Goal: Complete application form: Complete application form

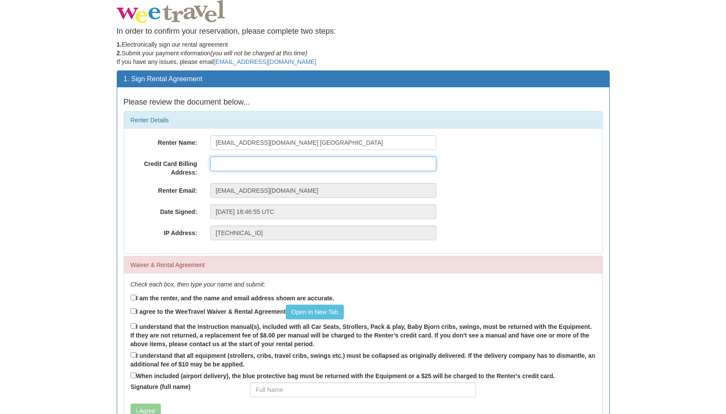
click at [277, 165] on input "text" at bounding box center [323, 163] width 226 height 15
click at [293, 147] on input "[EMAIL_ADDRESS][DOMAIN_NAME] [GEOGRAPHIC_DATA]" at bounding box center [323, 142] width 226 height 15
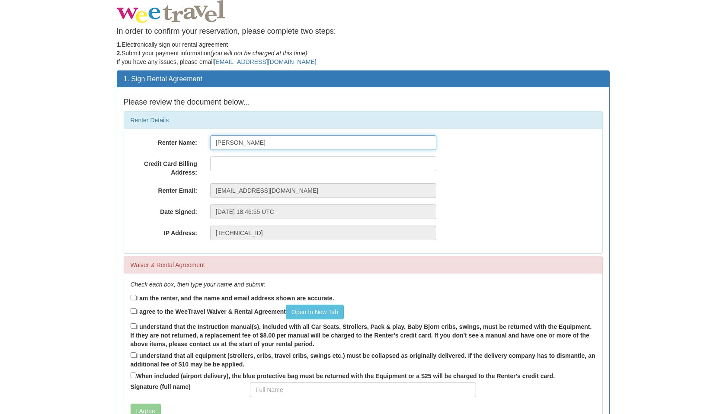
type input "[PERSON_NAME]"
type input "20792 [PERSON_NAME]"
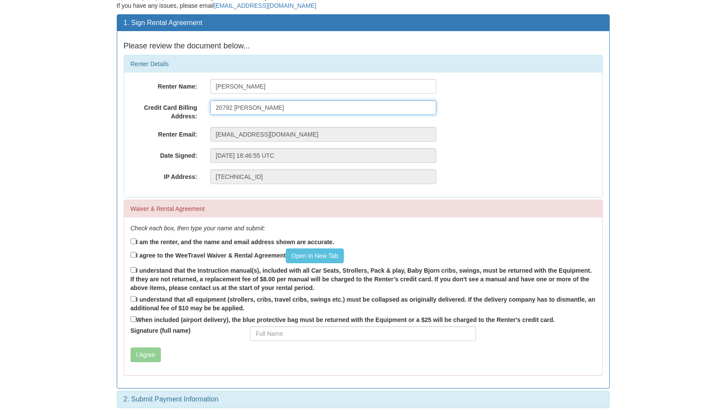
scroll to position [59, 0]
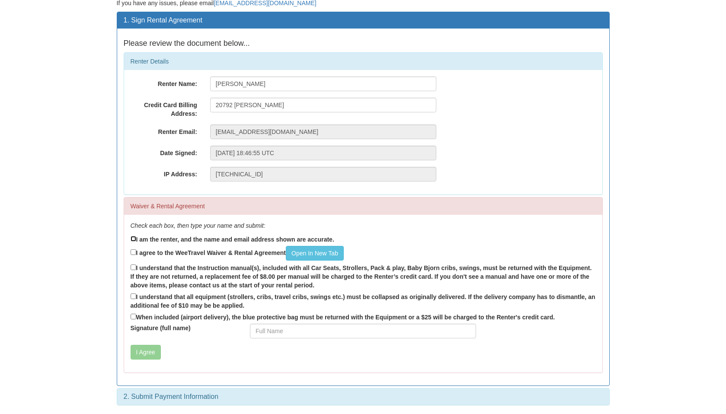
click at [135, 238] on input "I am the renter, and the name and email address shown are accurate." at bounding box center [134, 239] width 6 height 6
checkbox input "true"
click at [133, 252] on input "I agree to the WeeTravel Waiver & Rental Agreement Open In [GEOGRAPHIC_DATA]" at bounding box center [134, 252] width 6 height 6
checkbox input "true"
click at [134, 271] on label "I understand that the Instruction manual(s), included with all Car Seats, Strol…" at bounding box center [363, 276] width 465 height 27
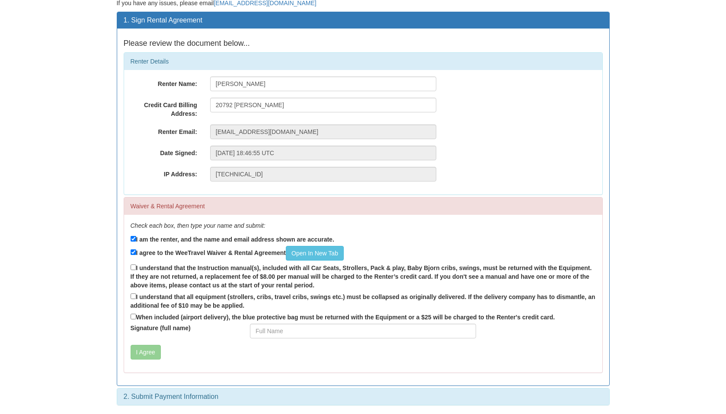
click at [134, 270] on input "I understand that the Instruction manual(s), included with all Car Seats, Strol…" at bounding box center [134, 268] width 6 height 6
checkbox input "true"
click at [135, 294] on input "I understand that all equipment (strollers, cribs, travel cribs, swings etc.) m…" at bounding box center [134, 296] width 6 height 6
checkbox input "true"
click at [132, 318] on input "When included (airport delivery), the blue protective bag must be returned with…" at bounding box center [134, 317] width 6 height 6
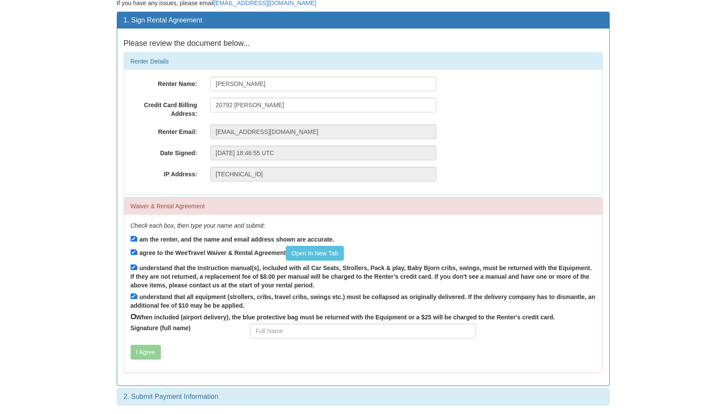
checkbox input "true"
click at [286, 336] on input "Signature (full name)" at bounding box center [363, 331] width 226 height 15
type input "[PERSON_NAME]"
click at [210, 339] on div "Check each box, then type your name and submit: I am the renter, and the name a…" at bounding box center [363, 294] width 478 height 158
click at [146, 345] on button "I Agree" at bounding box center [146, 352] width 30 height 15
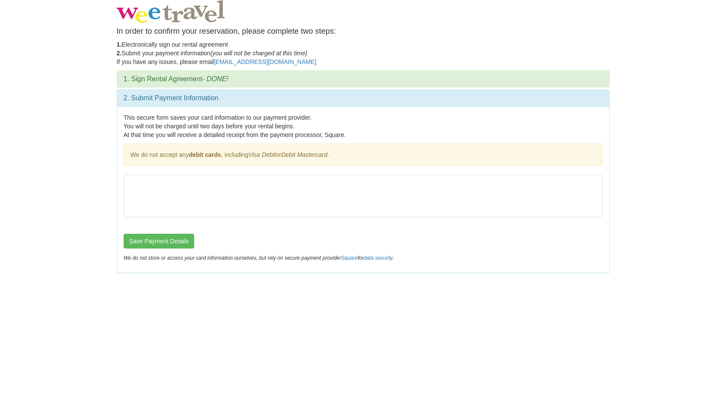
scroll to position [0, 0]
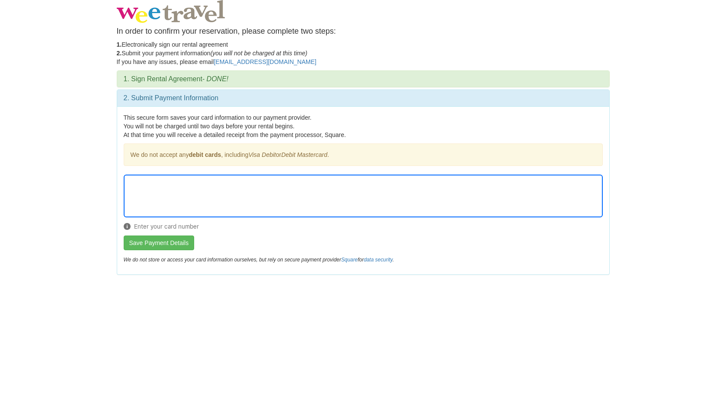
click at [456, 294] on body "In order to confirm your reservation, please complete two steps: 1. Electronica…" at bounding box center [363, 207] width 726 height 414
click at [201, 316] on body "In order to confirm your reservation, please complete two steps: 1. Electronica…" at bounding box center [363, 207] width 726 height 414
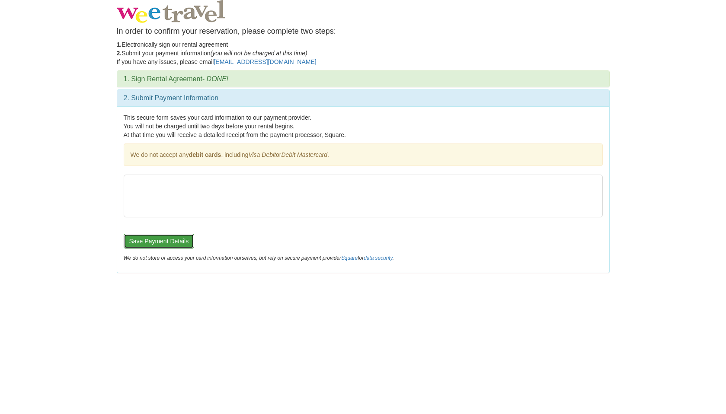
click at [169, 243] on button "Save Payment Details" at bounding box center [159, 241] width 71 height 15
